Goal: Information Seeking & Learning: Understand process/instructions

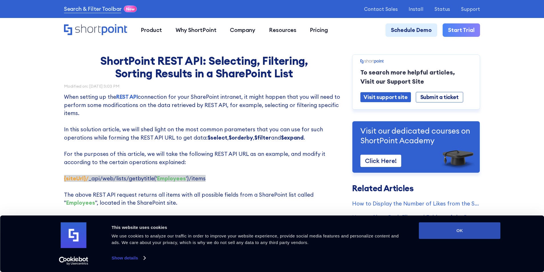
click at [454, 229] on button "OK" at bounding box center [460, 231] width 82 height 17
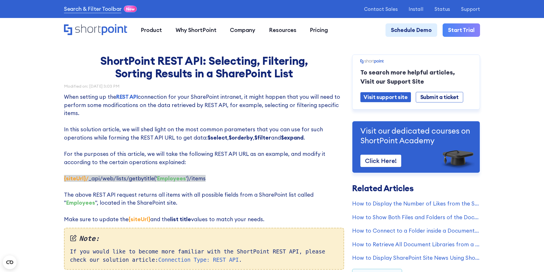
click at [227, 135] on p "When setting up the REST API connection for your SharePoint intranet, it might …" at bounding box center [204, 158] width 280 height 131
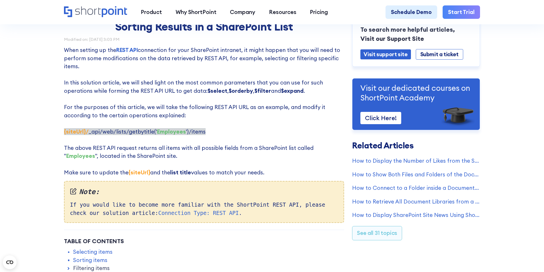
scroll to position [57, 0]
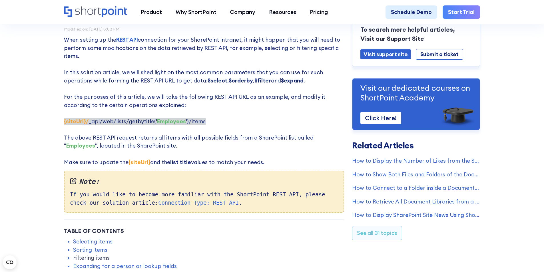
click at [169, 143] on p "When setting up the REST API connection for your SharePoint intranet, it might …" at bounding box center [204, 101] width 280 height 131
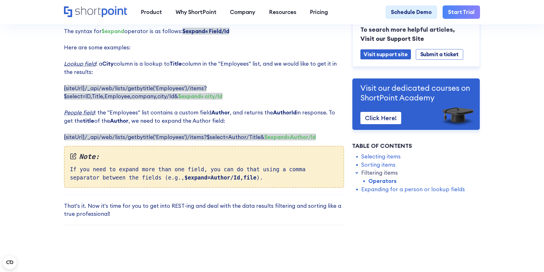
scroll to position [1428, 0]
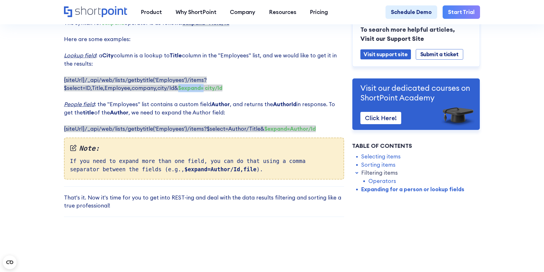
drag, startPoint x: 317, startPoint y: 65, endPoint x: 342, endPoint y: 65, distance: 25.2
click at [342, 65] on p "The syntax for $expand operator is as follows: $expand= Field/Id ‍ Here are som…" at bounding box center [204, 76] width 280 height 114
copy strong "$expand="
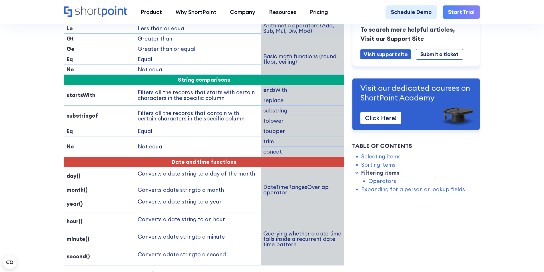
scroll to position [915, 0]
